Goal: Task Accomplishment & Management: Manage account settings

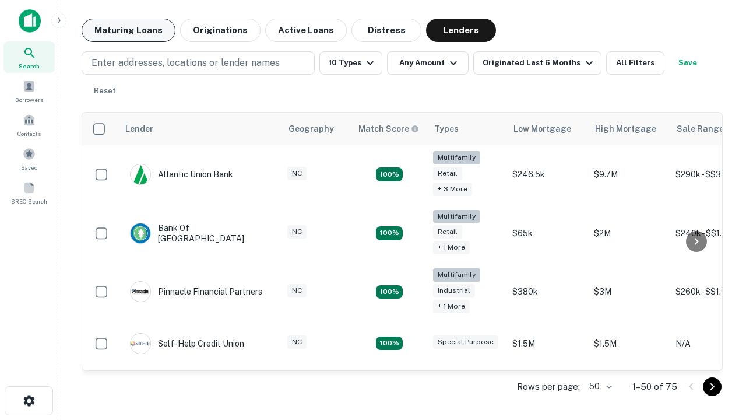
click at [128, 30] on button "Maturing Loans" at bounding box center [129, 30] width 94 height 23
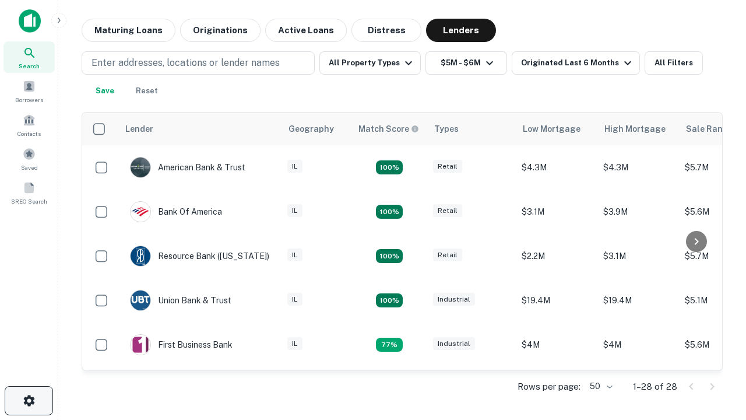
click at [29, 400] on icon "button" at bounding box center [29, 400] width 14 height 14
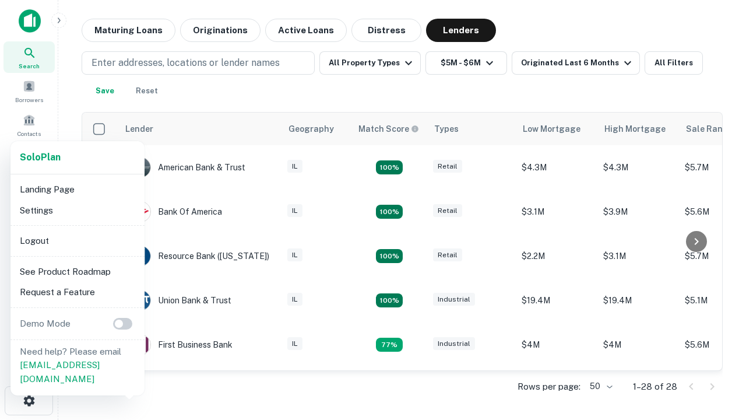
click at [77, 240] on li "Logout" at bounding box center [77, 240] width 125 height 21
